Goal: Information Seeking & Learning: Learn about a topic

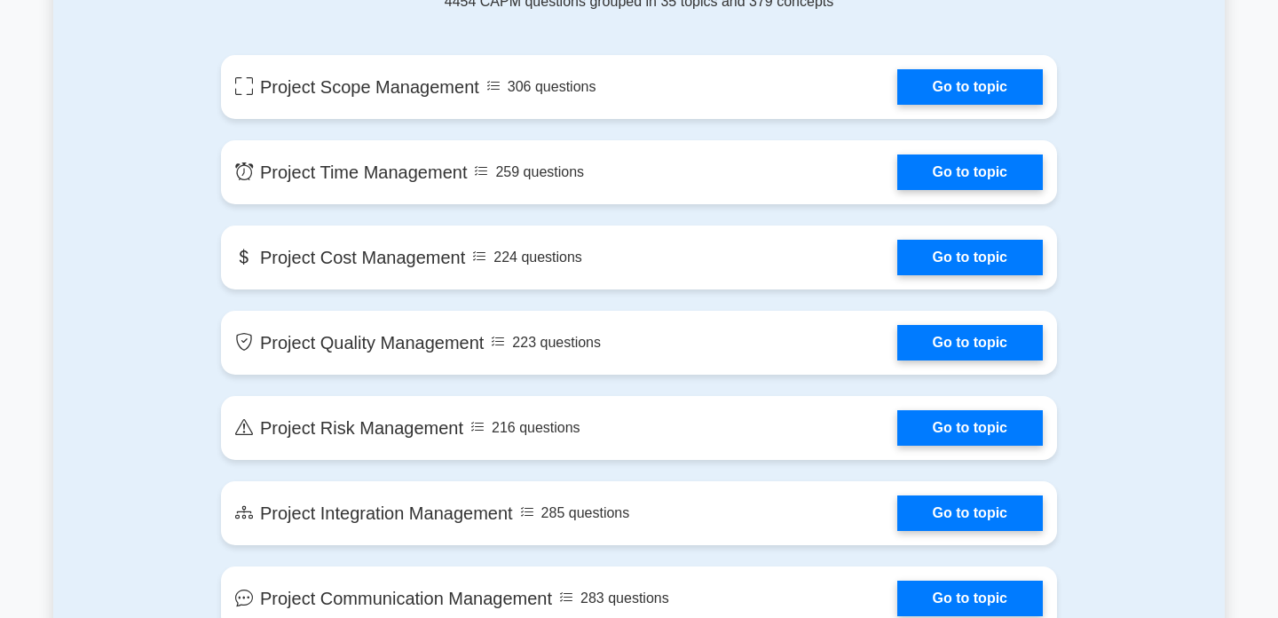
scroll to position [918, 0]
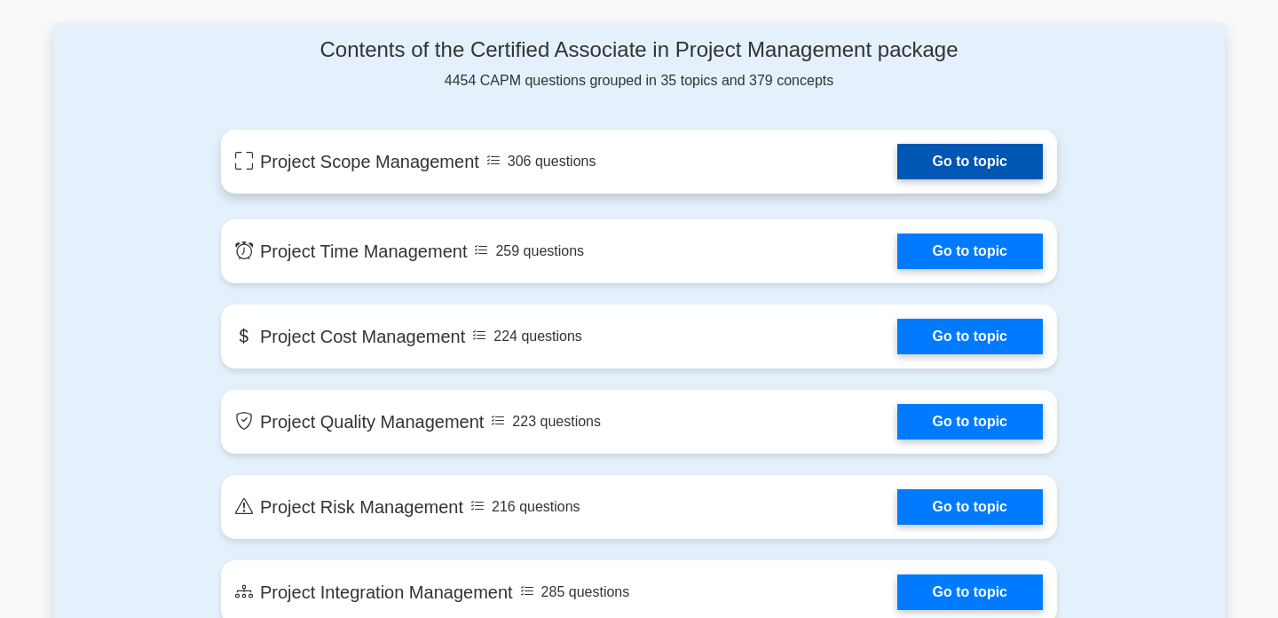
click at [897, 170] on link "Go to topic" at bounding box center [970, 161] width 146 height 35
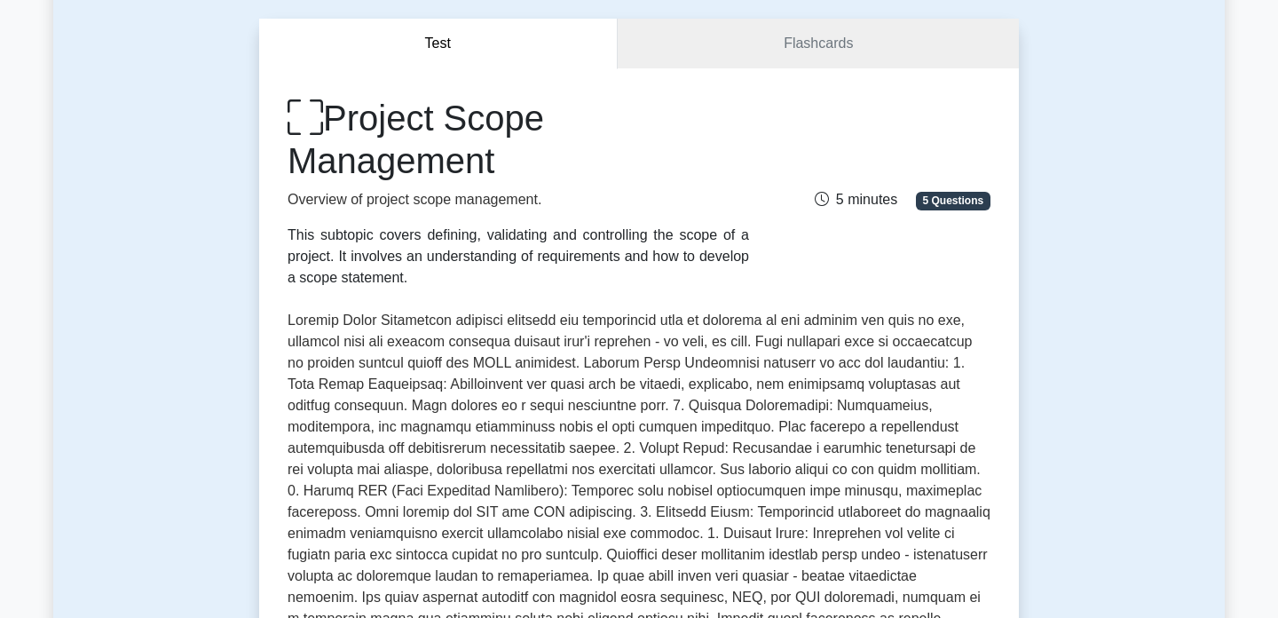
scroll to position [152, 0]
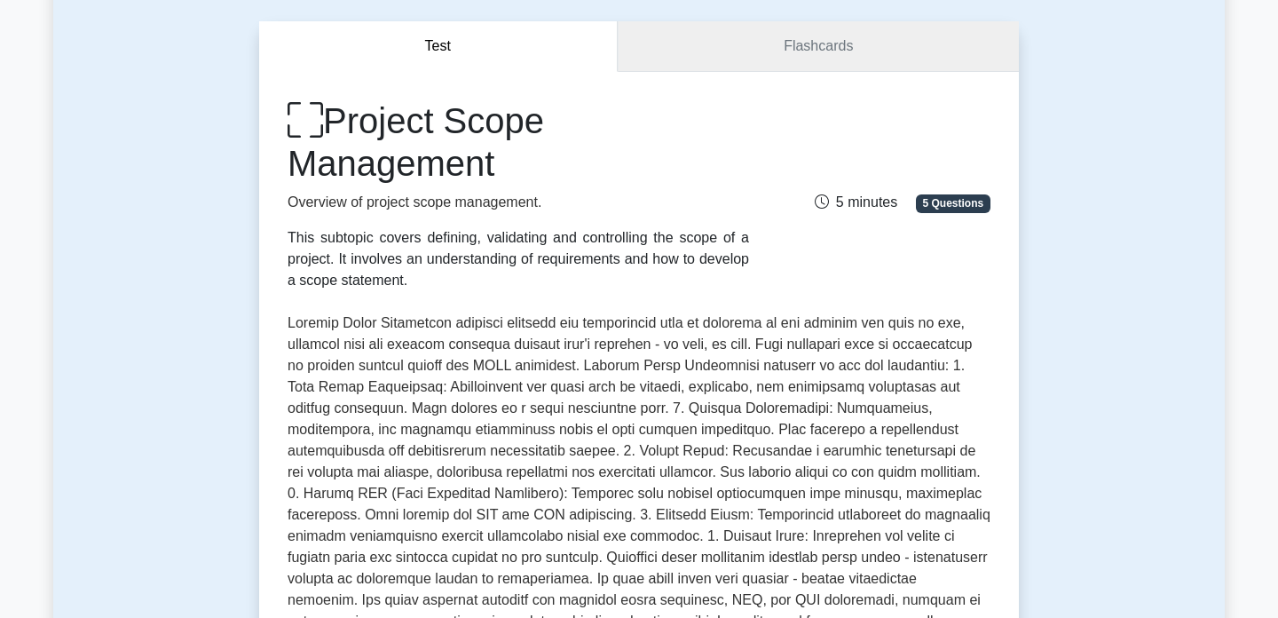
click at [797, 43] on link "Flashcards" at bounding box center [818, 46] width 401 height 51
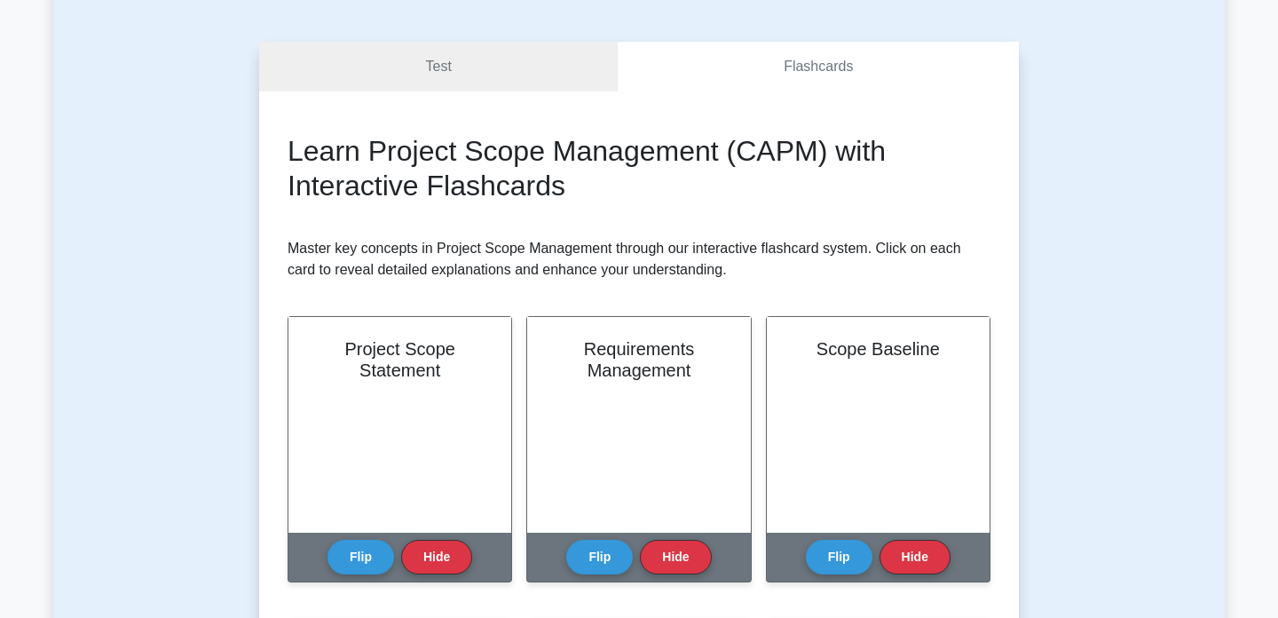
scroll to position [138, 0]
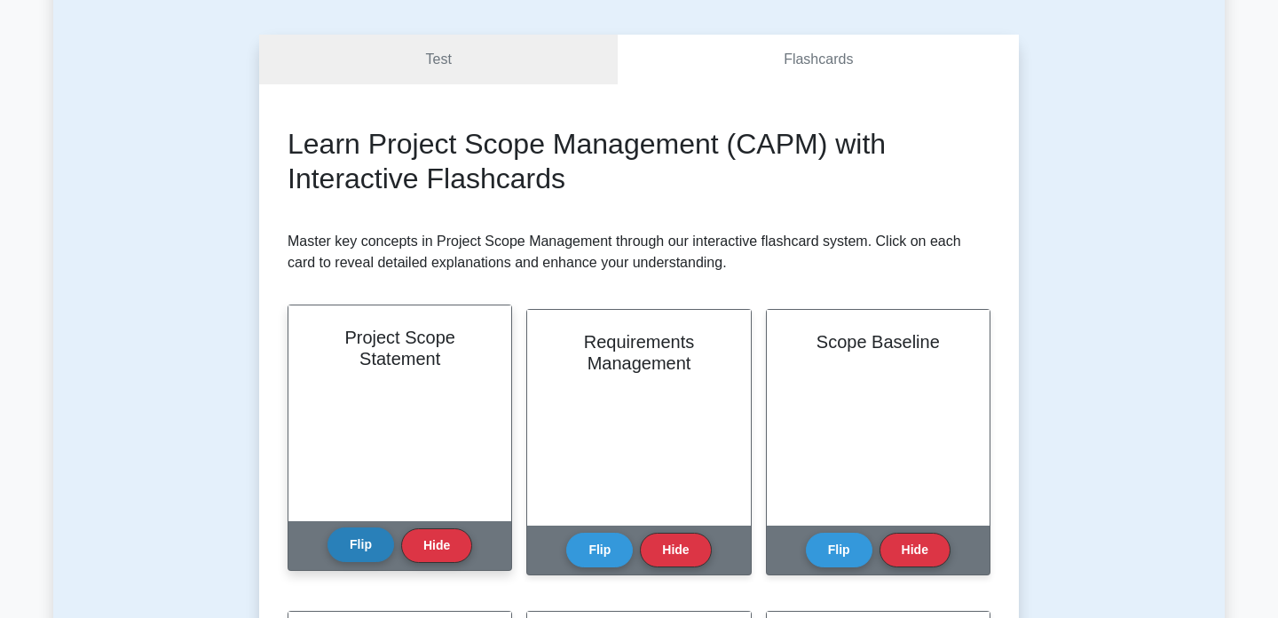
click at [381, 545] on button "Flip" at bounding box center [360, 544] width 67 height 35
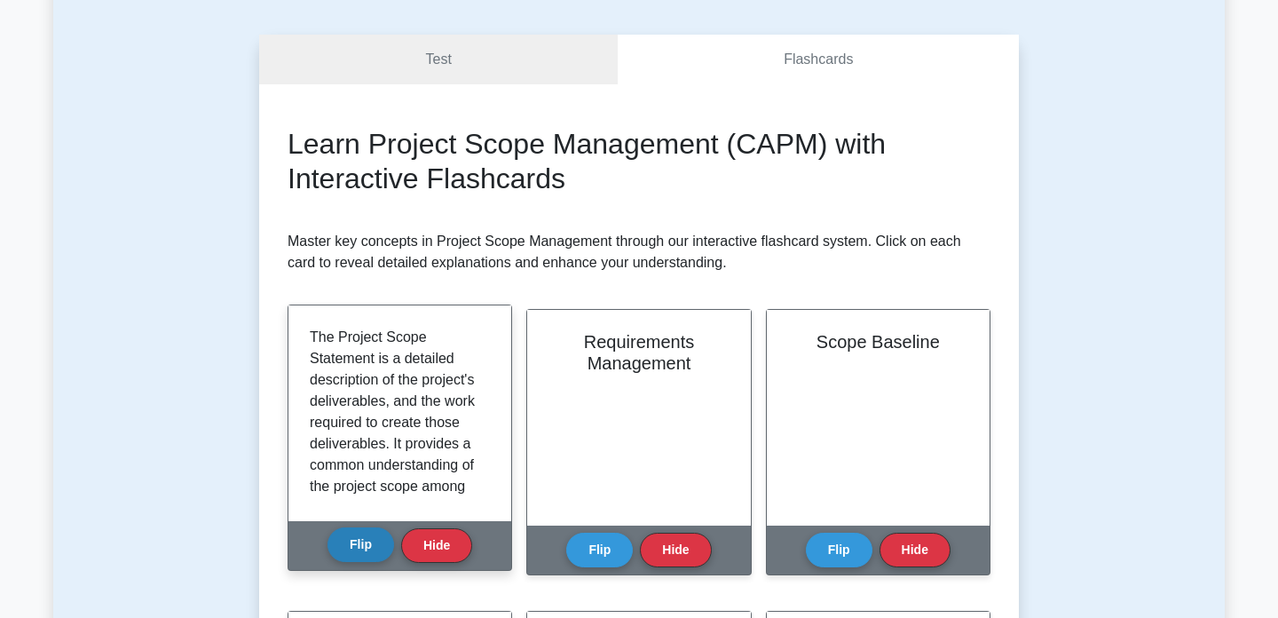
click at [381, 545] on button "Flip" at bounding box center [360, 544] width 67 height 35
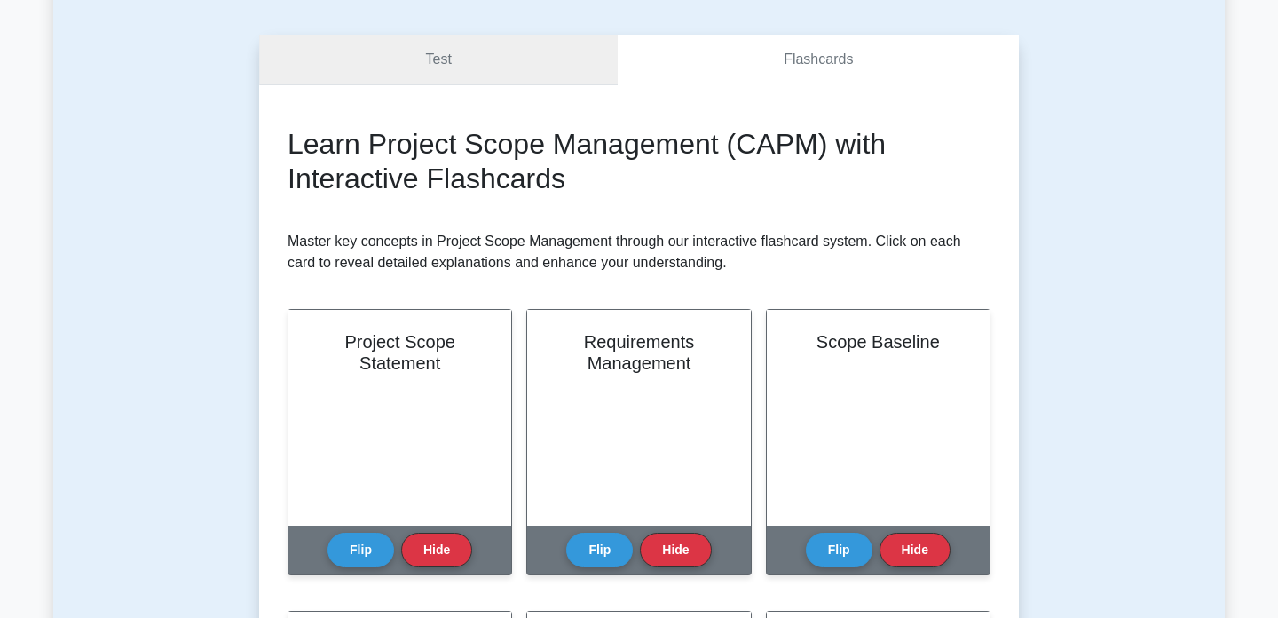
click at [475, 59] on link "Test" at bounding box center [438, 60] width 359 height 51
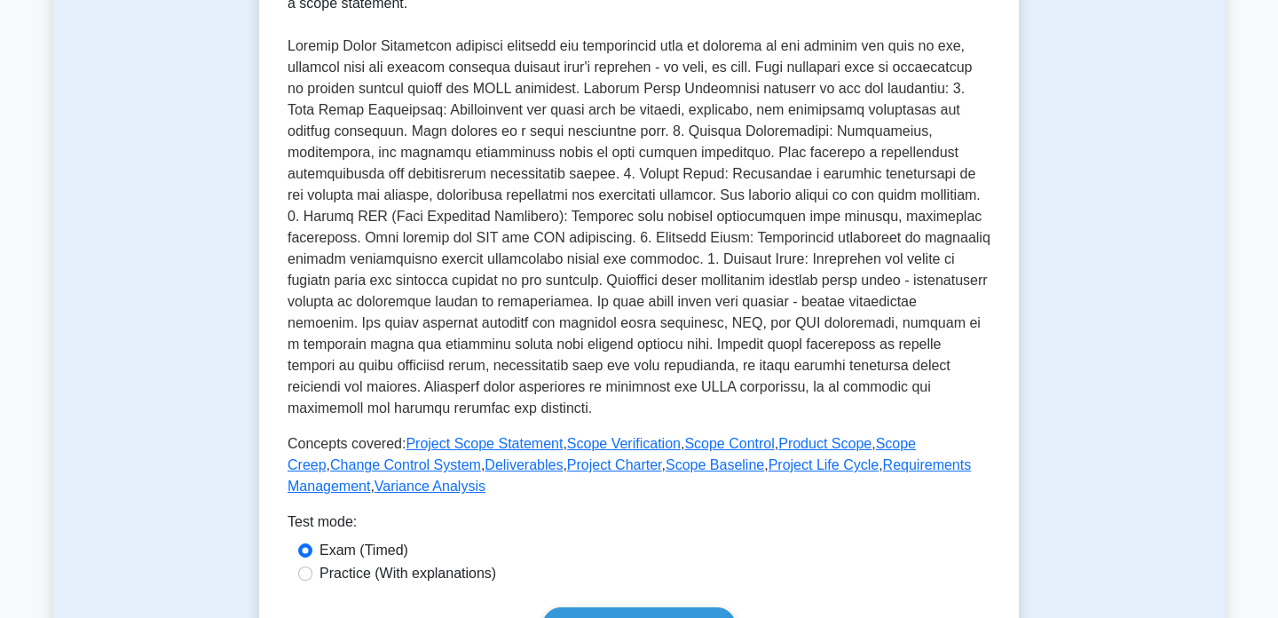
scroll to position [540, 0]
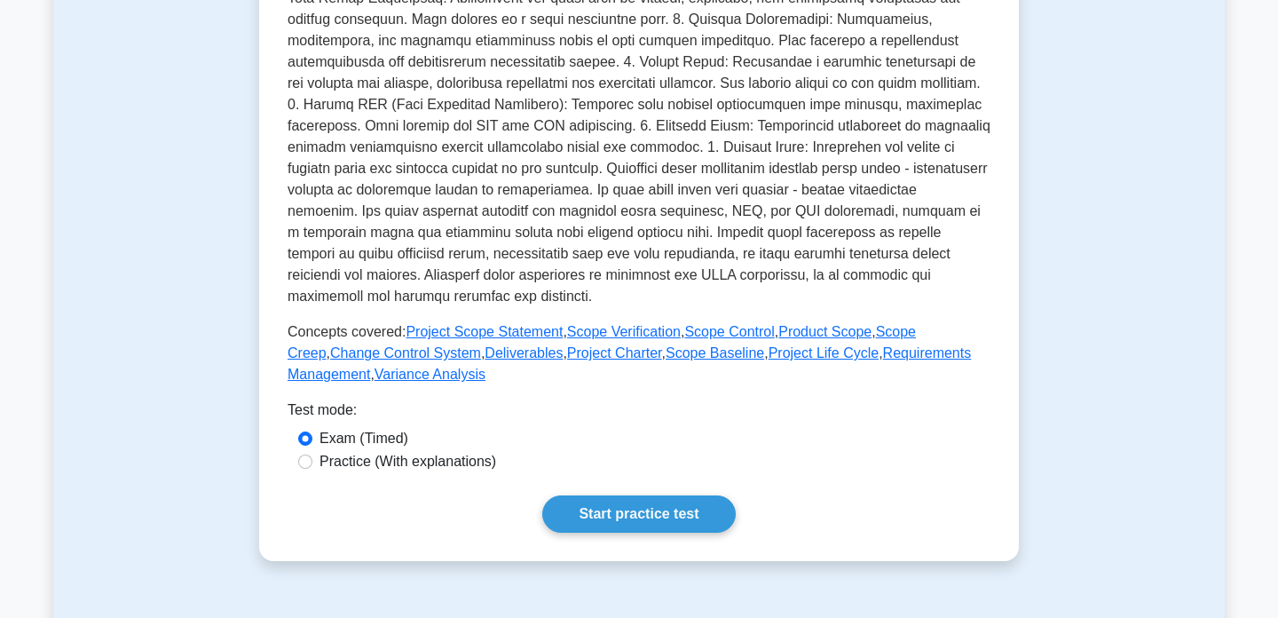
click at [445, 463] on label "Practice (With explanations)" at bounding box center [407, 461] width 177 height 21
click at [312, 463] on input "Practice (With explanations)" at bounding box center [305, 461] width 14 height 14
radio input "true"
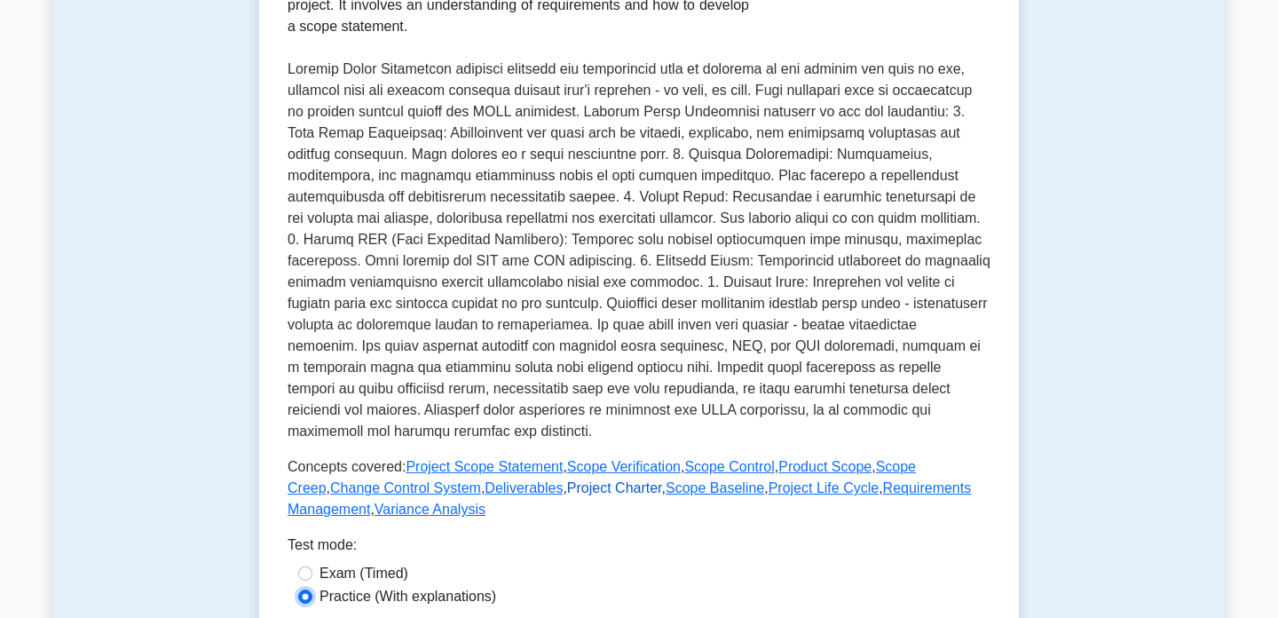
scroll to position [406, 0]
click at [336, 572] on label "Exam (Timed)" at bounding box center [363, 572] width 89 height 21
click at [312, 572] on input "Exam (Timed)" at bounding box center [305, 572] width 14 height 14
radio input "true"
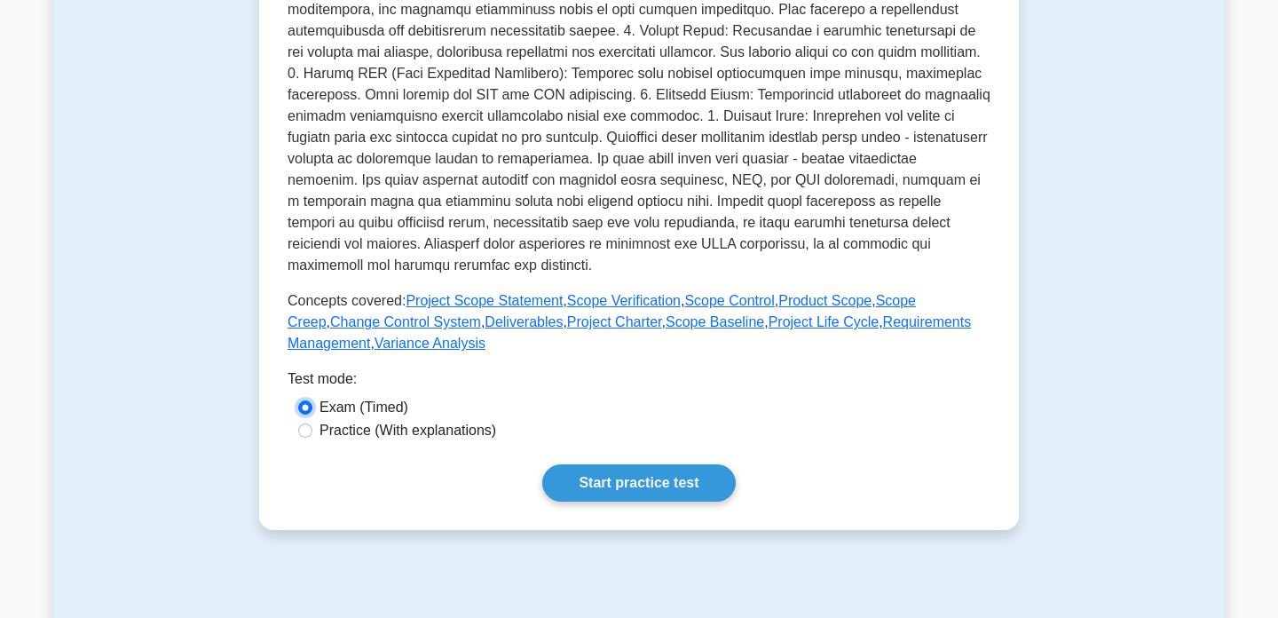
scroll to position [657, 0]
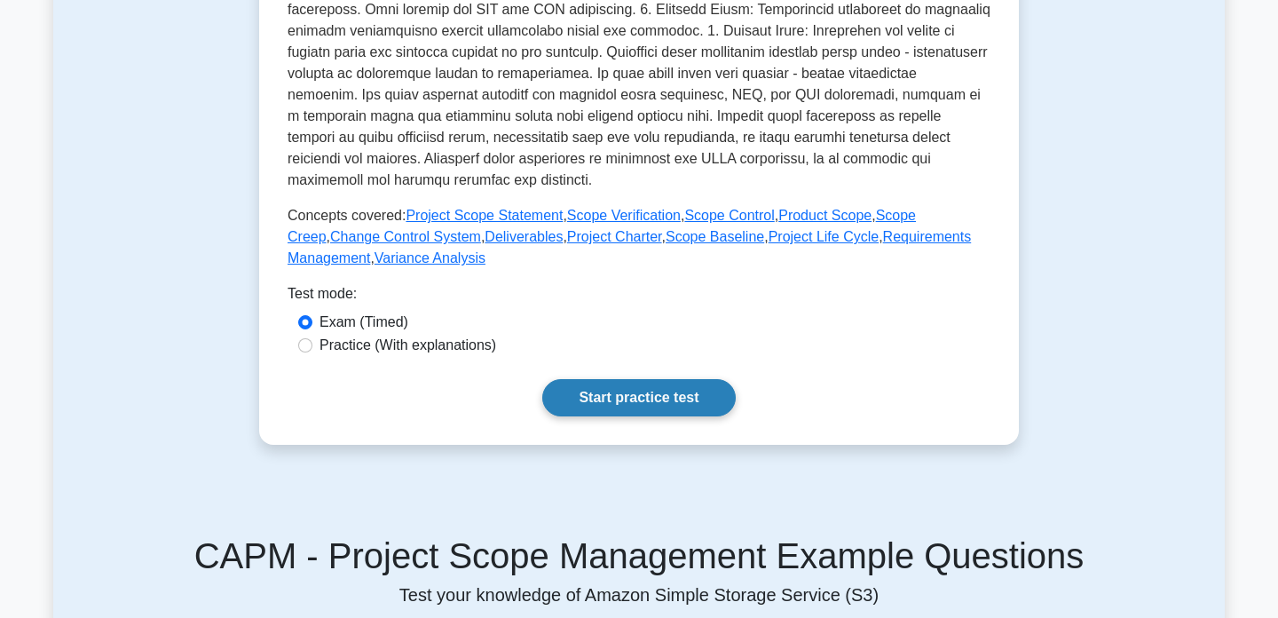
click at [592, 398] on link "Start practice test" at bounding box center [638, 397] width 193 height 37
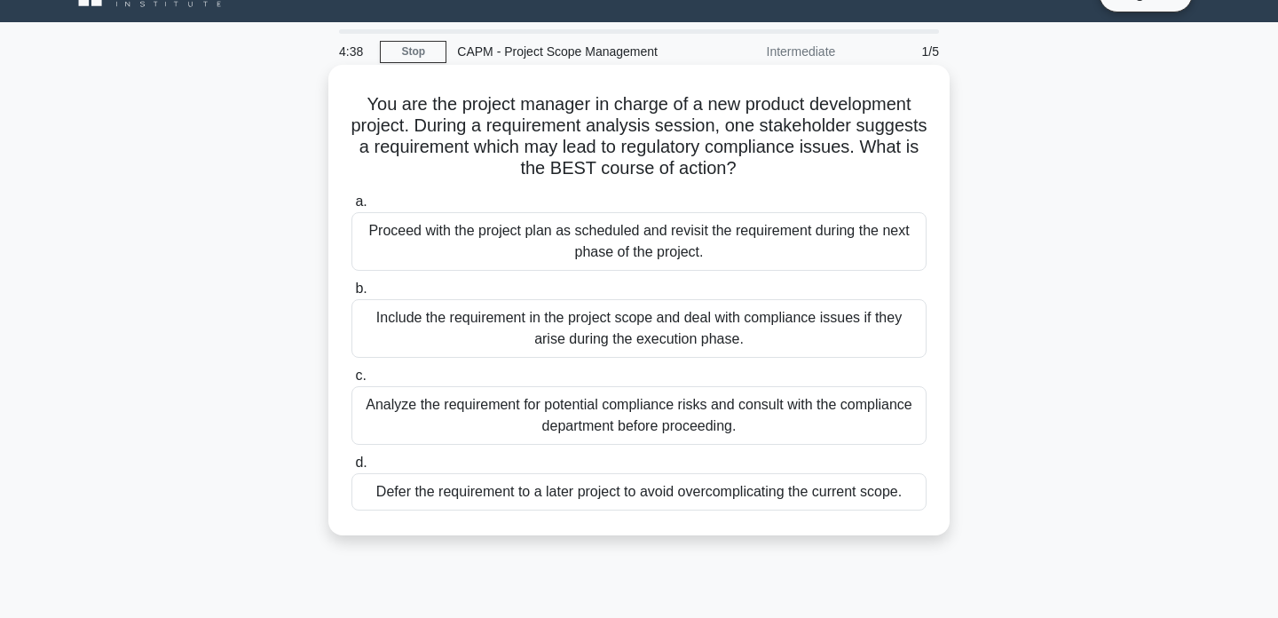
scroll to position [35, 0]
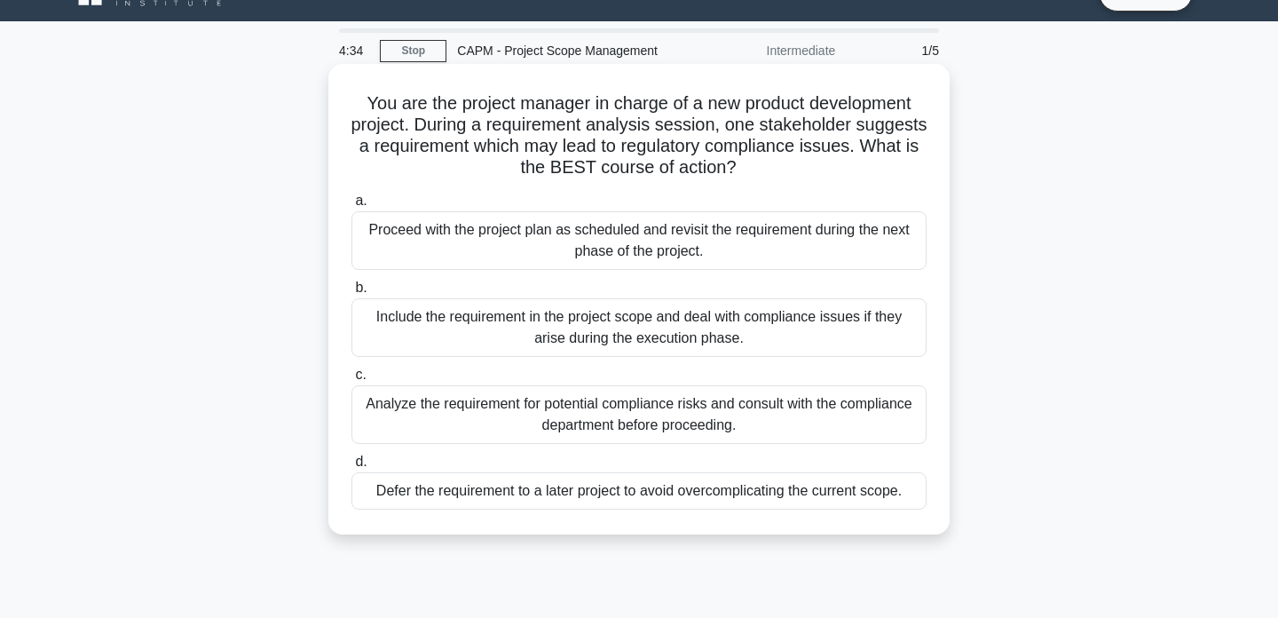
click at [608, 408] on div "Analyze the requirement for potential compliance risks and consult with the com…" at bounding box center [638, 414] width 575 height 59
click at [351, 381] on input "c. Analyze the requirement for potential compliance risks and consult with the …" at bounding box center [351, 375] width 0 height 12
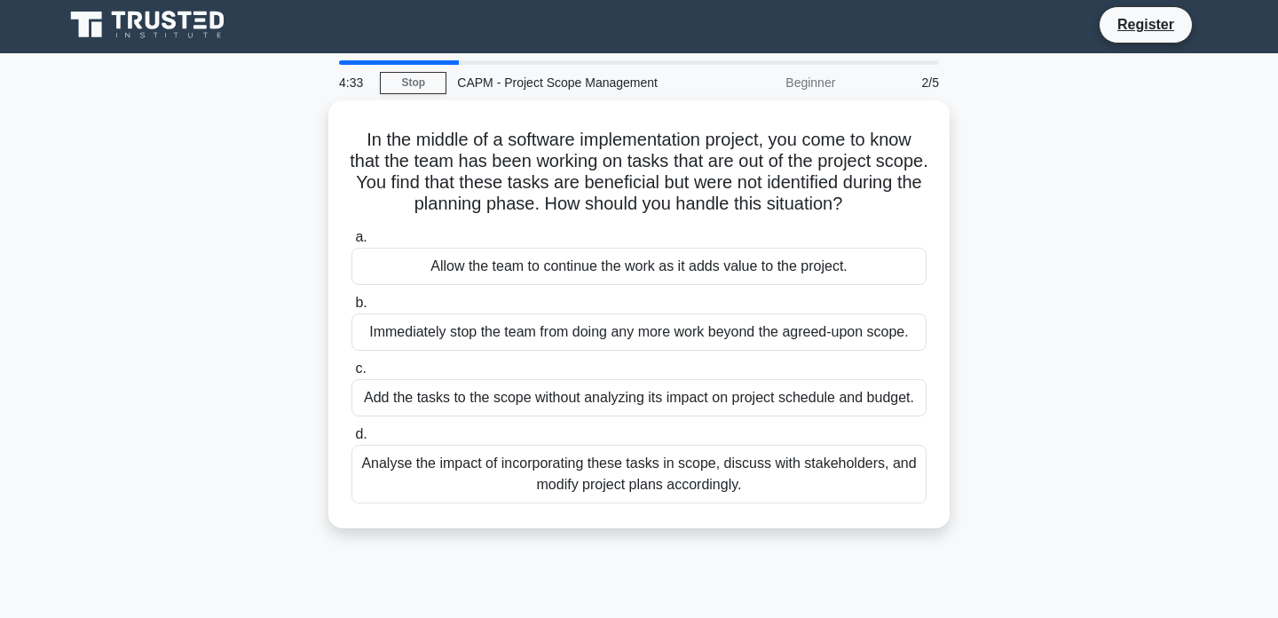
scroll to position [0, 0]
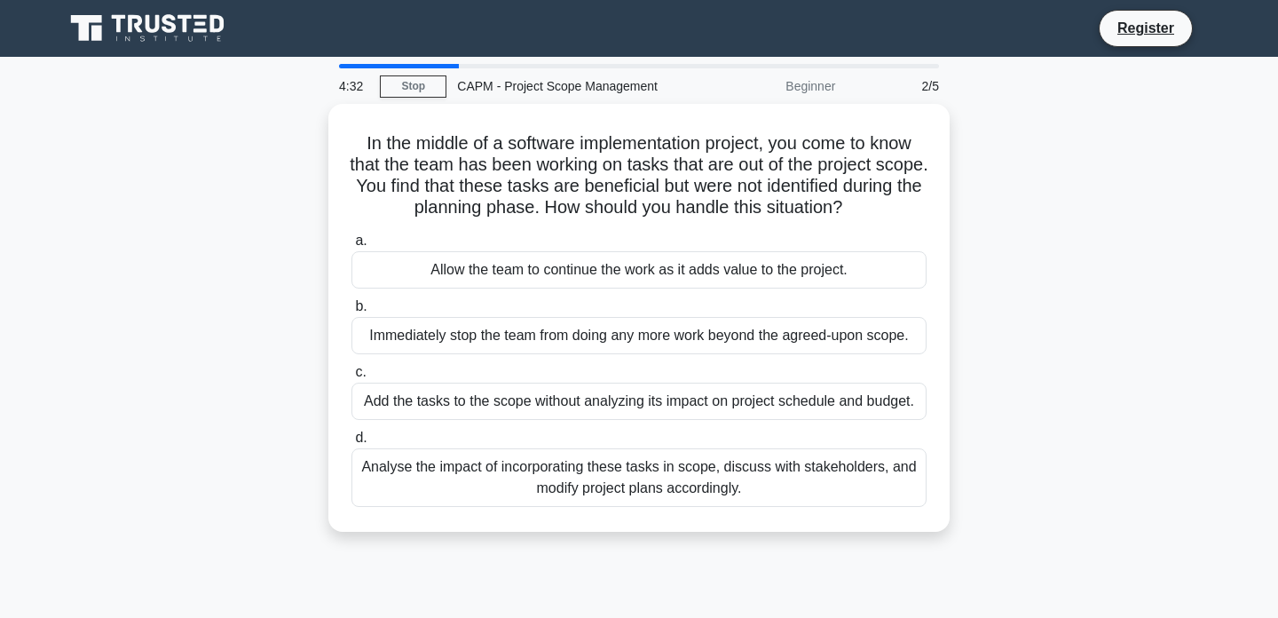
click at [608, 408] on div "Add the tasks to the scope without analyzing its impact on project schedule and…" at bounding box center [638, 401] width 575 height 37
click at [351, 378] on input "c. Add the tasks to the scope without analyzing its impact on project schedule …" at bounding box center [351, 373] width 0 height 12
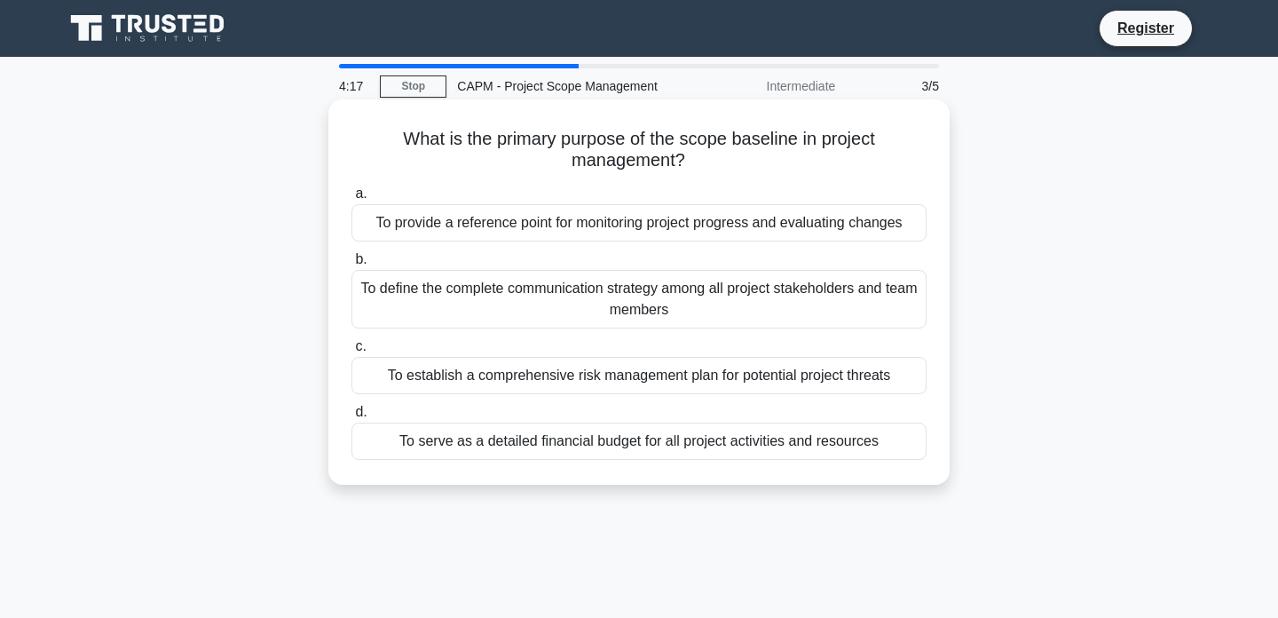
click at [541, 228] on div "To provide a reference point for monitoring project progress and evaluating cha…" at bounding box center [638, 222] width 575 height 37
click at [351, 200] on input "a. To provide a reference point for monitoring project progress and evaluating …" at bounding box center [351, 194] width 0 height 12
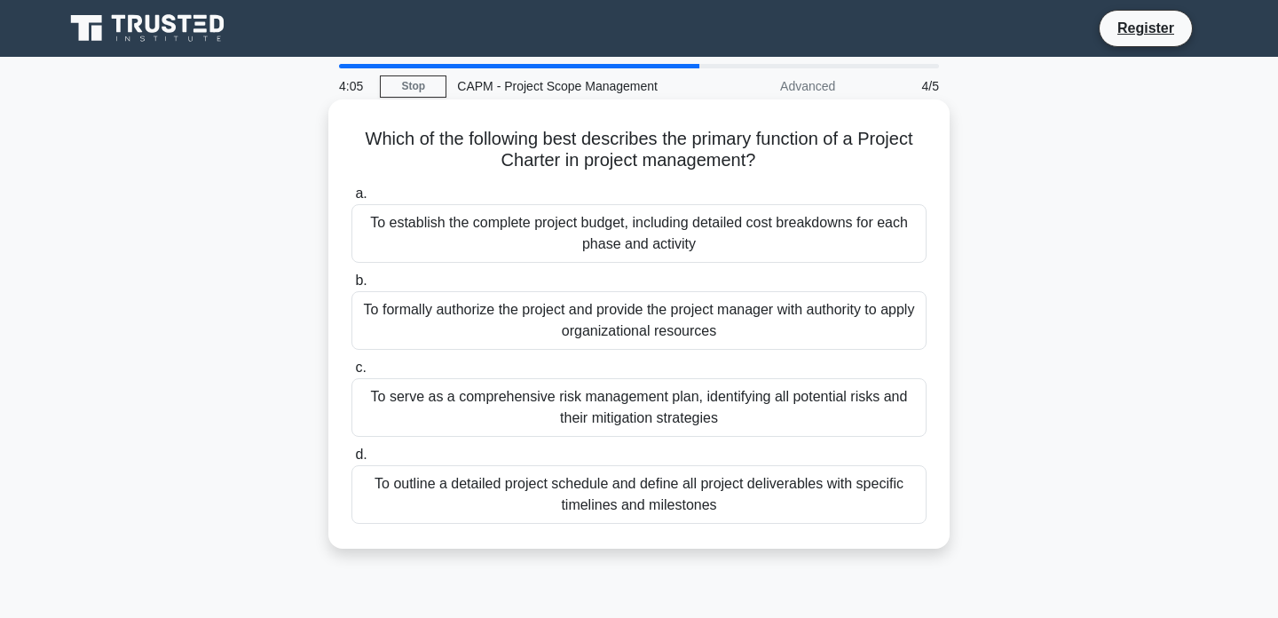
click at [536, 304] on div "To formally authorize the project and provide the project manager with authorit…" at bounding box center [638, 320] width 575 height 59
click at [351, 287] on input "b. To formally authorize the project and provide the project manager with autho…" at bounding box center [351, 281] width 0 height 12
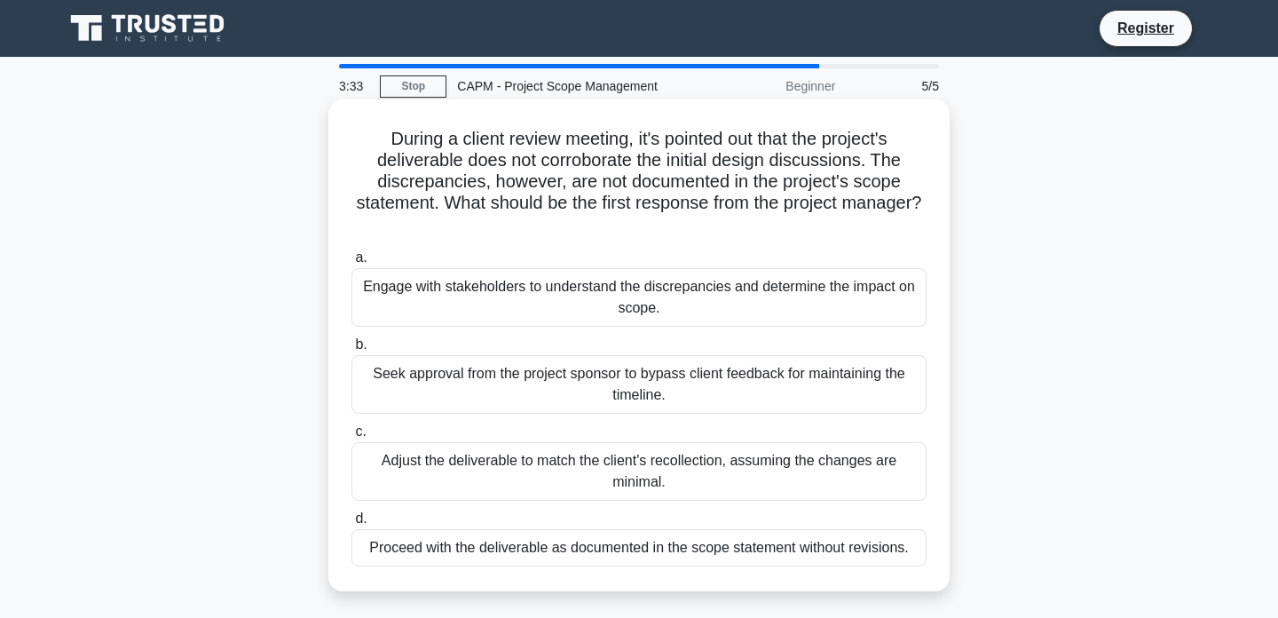
click at [544, 289] on div "Engage with stakeholders to understand the discrepancies and determine the impa…" at bounding box center [638, 297] width 575 height 59
click at [351, 264] on input "a. Engage with stakeholders to understand the discrepancies and determine the i…" at bounding box center [351, 258] width 0 height 12
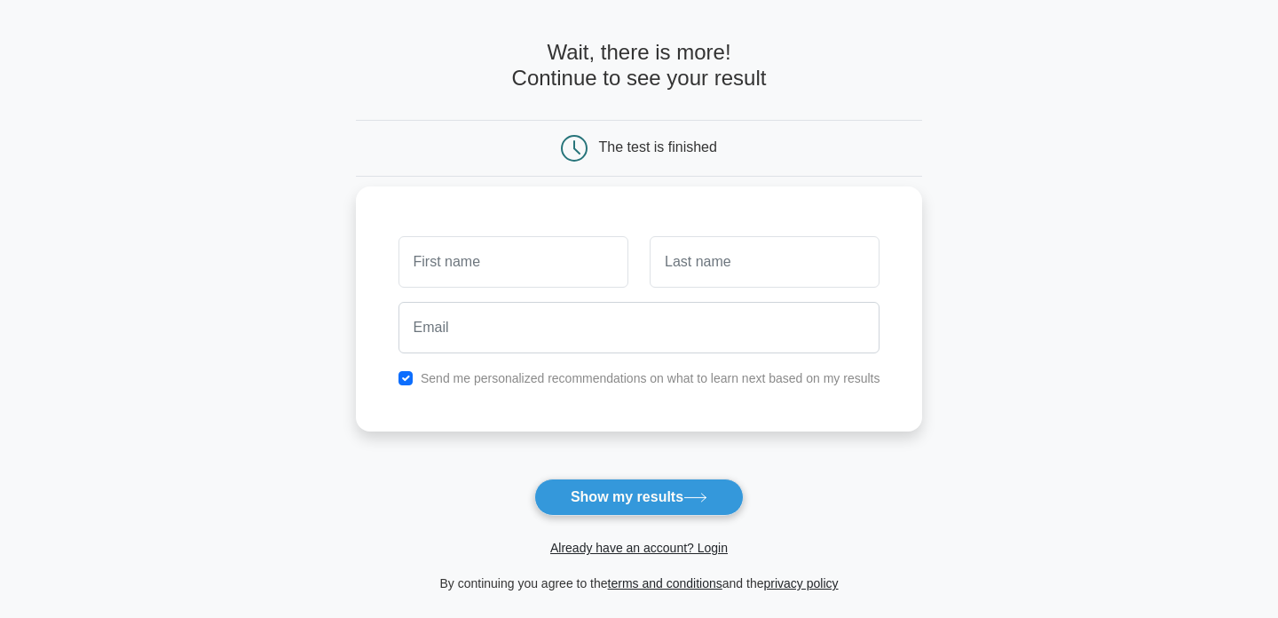
scroll to position [71, 0]
